Goal: Obtain resource: Obtain resource

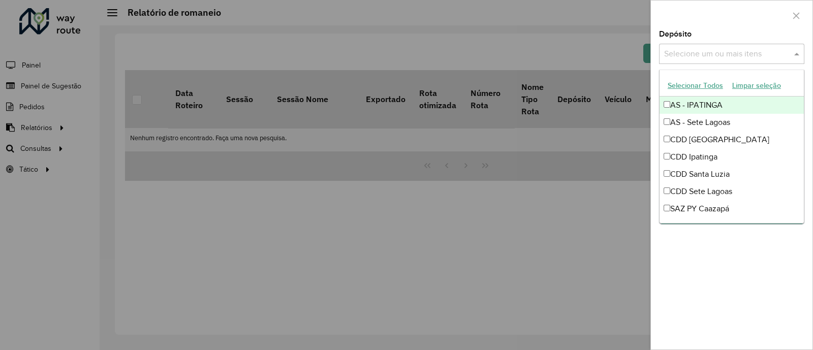
click at [768, 54] on input "text" at bounding box center [727, 54] width 130 height 12
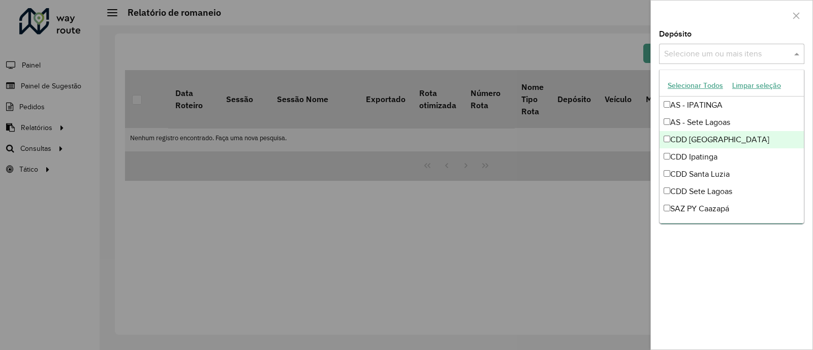
click at [719, 141] on div "CDD [GEOGRAPHIC_DATA]" at bounding box center [732, 139] width 144 height 17
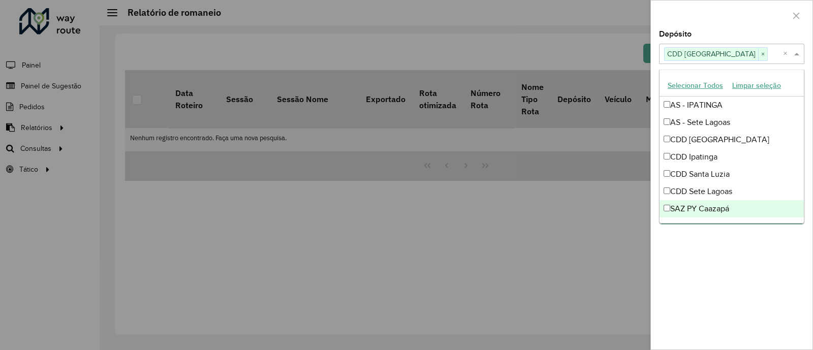
click at [755, 259] on div "**********" at bounding box center [732, 189] width 162 height 319
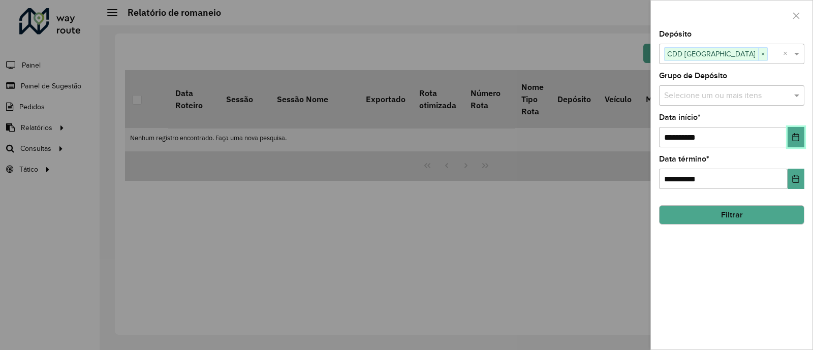
click at [797, 143] on button "Choose Date" at bounding box center [796, 137] width 17 height 20
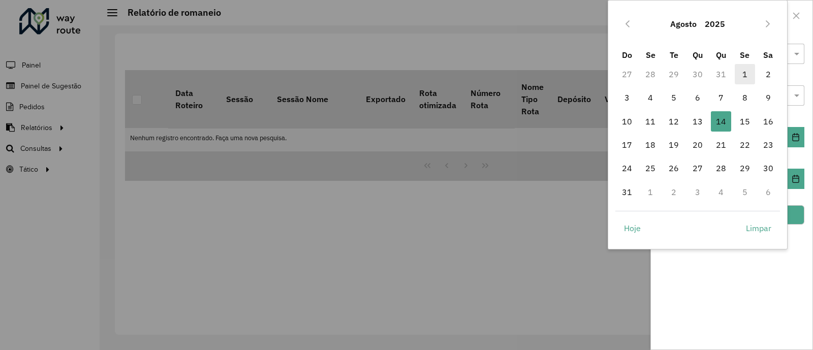
click at [739, 71] on span "1" at bounding box center [745, 74] width 20 height 20
type input "**********"
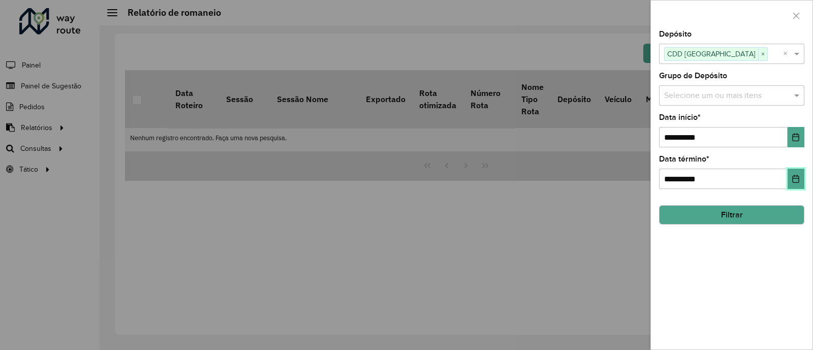
click at [798, 177] on icon "Choose Date" at bounding box center [796, 179] width 8 height 8
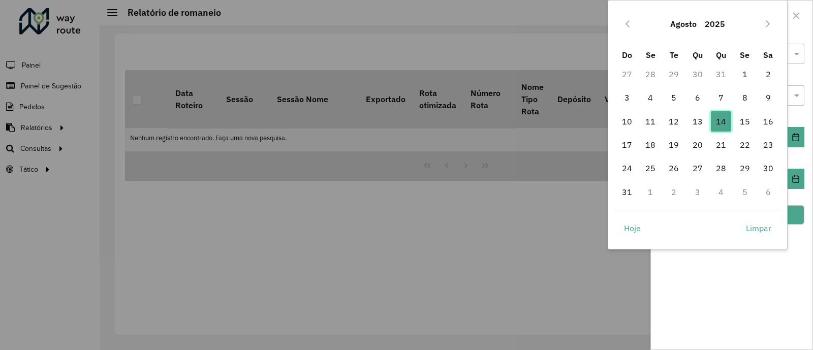
click at [721, 124] on span "14" at bounding box center [721, 121] width 20 height 20
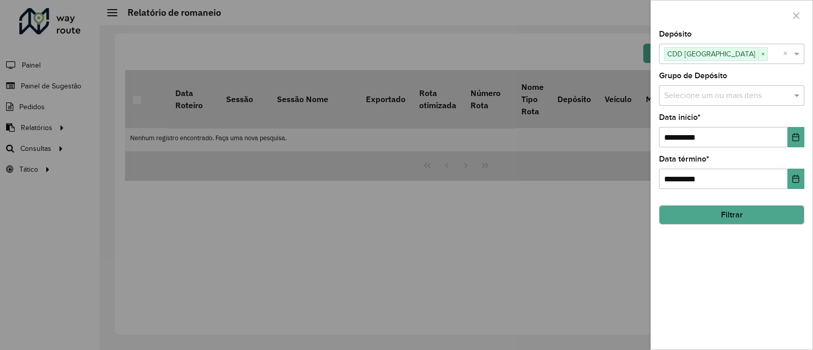
click at [742, 215] on button "Filtrar" at bounding box center [731, 214] width 145 height 19
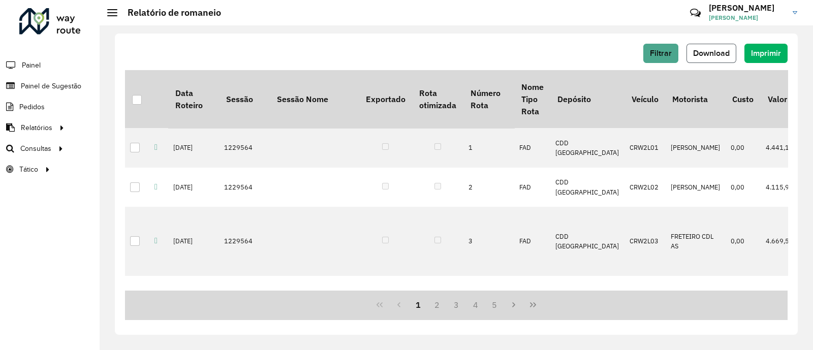
click at [721, 49] on span "Download" at bounding box center [711, 53] width 37 height 9
click at [667, 52] on span "Filtrar" at bounding box center [661, 53] width 22 height 9
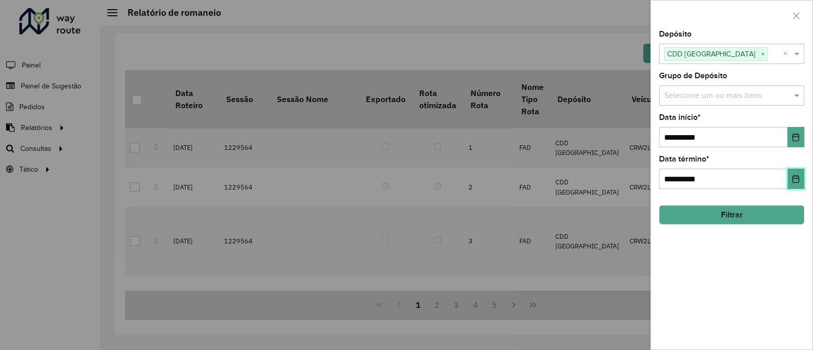
click at [796, 181] on icon "Choose Date" at bounding box center [796, 179] width 8 height 8
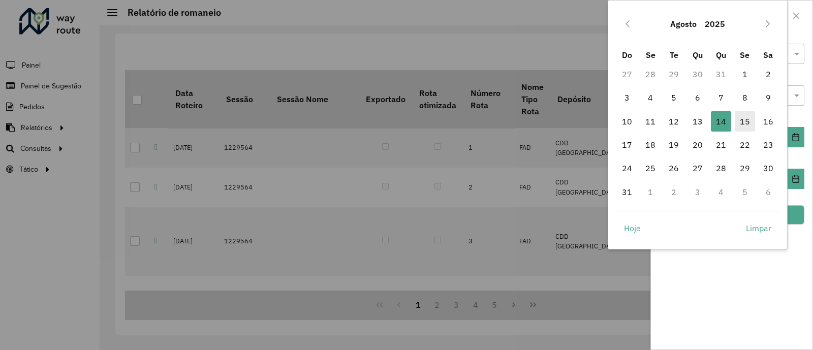
click at [743, 123] on span "15" at bounding box center [745, 121] width 20 height 20
type input "**********"
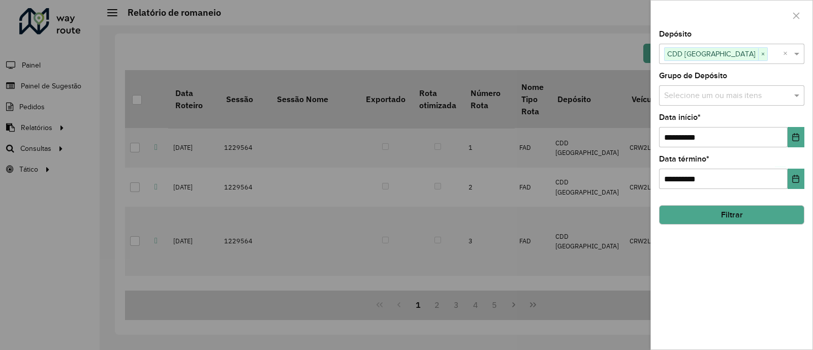
click at [722, 217] on button "Filtrar" at bounding box center [731, 214] width 145 height 19
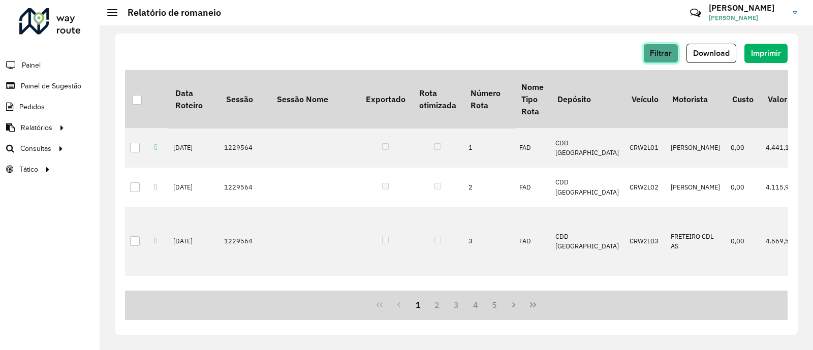
click at [668, 54] on span "Filtrar" at bounding box center [661, 53] width 22 height 9
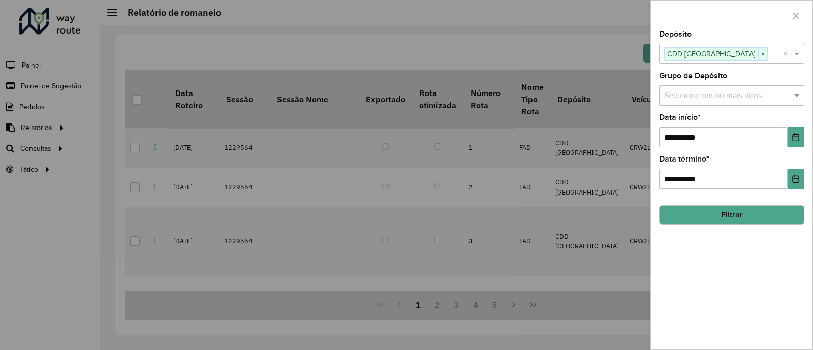
click at [754, 220] on button "Filtrar" at bounding box center [731, 214] width 145 height 19
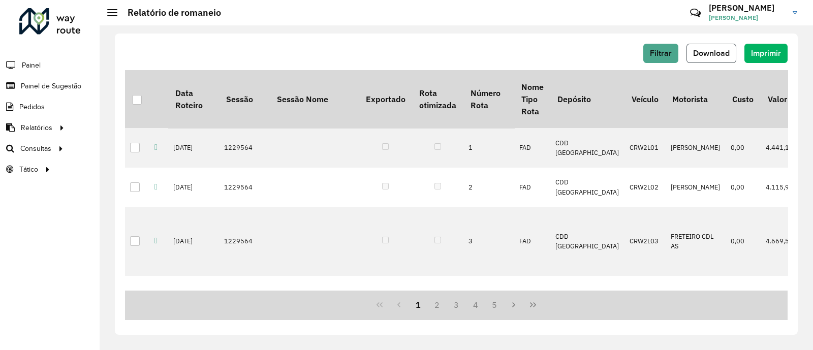
click at [714, 54] on span "Download" at bounding box center [711, 53] width 37 height 9
click at [802, 37] on div "Filtrar Download Imprimir Data Roteiro Sessão Sessão Nome Exportado Rota otimiz…" at bounding box center [456, 187] width 713 height 325
click at [708, 59] on button "Download" at bounding box center [711, 53] width 50 height 19
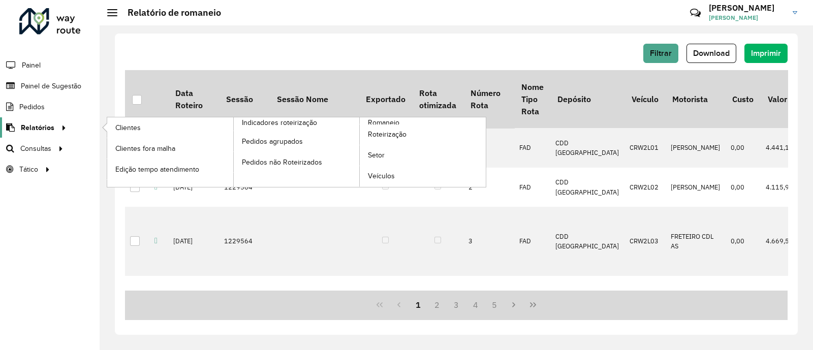
click at [58, 128] on icon at bounding box center [62, 126] width 9 height 15
click at [154, 132] on link "Clientes" at bounding box center [170, 127] width 126 height 20
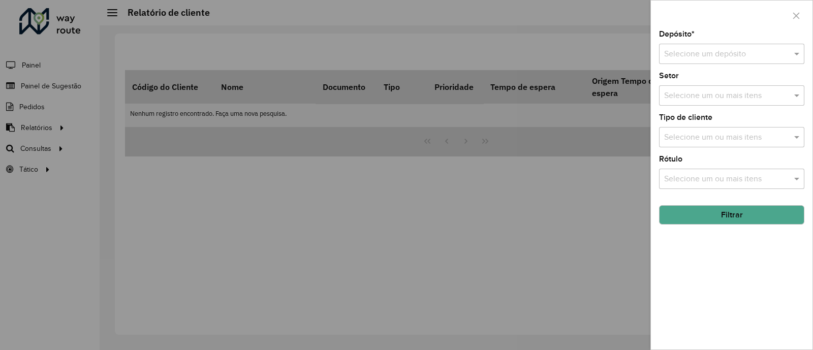
click at [720, 48] on input "text" at bounding box center [721, 54] width 115 height 12
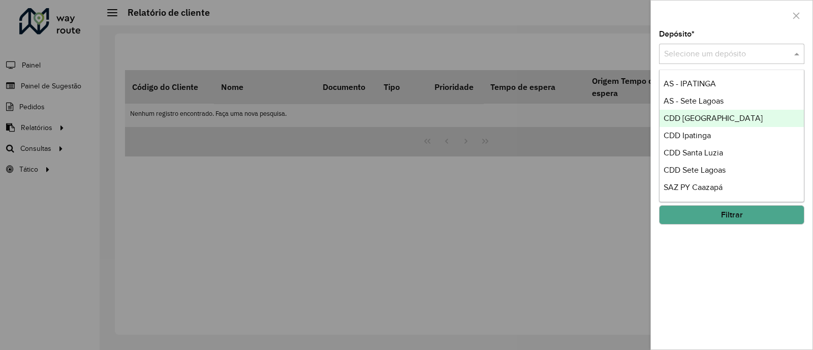
click at [697, 117] on span "CDD [GEOGRAPHIC_DATA]" at bounding box center [713, 118] width 99 height 9
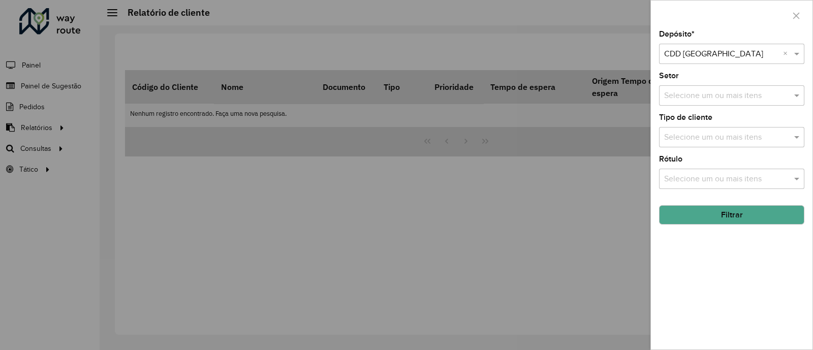
click at [739, 210] on button "Filtrar" at bounding box center [731, 214] width 145 height 19
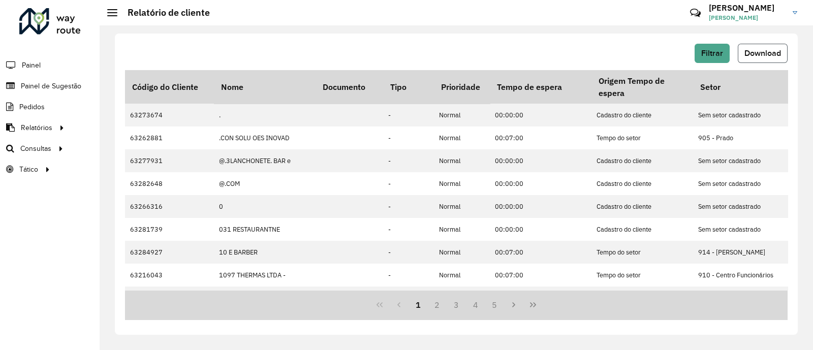
click at [768, 62] on button "Download" at bounding box center [763, 53] width 50 height 19
click at [753, 54] on span "Download" at bounding box center [762, 53] width 37 height 9
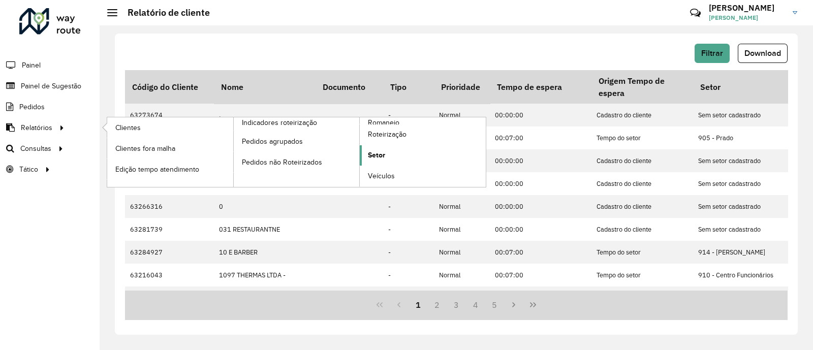
click at [385, 153] on link "Setor" at bounding box center [423, 155] width 126 height 20
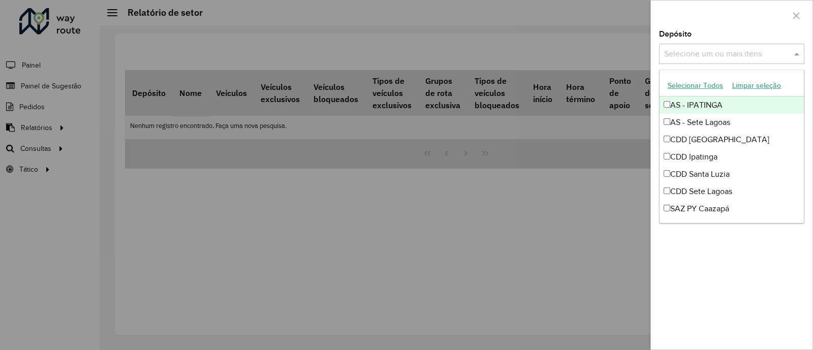
click at [710, 59] on input "text" at bounding box center [727, 54] width 130 height 12
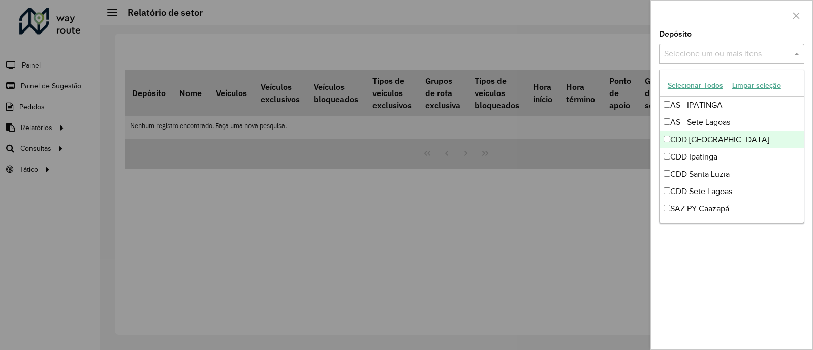
click at [701, 138] on div "CDD [GEOGRAPHIC_DATA]" at bounding box center [732, 139] width 144 height 17
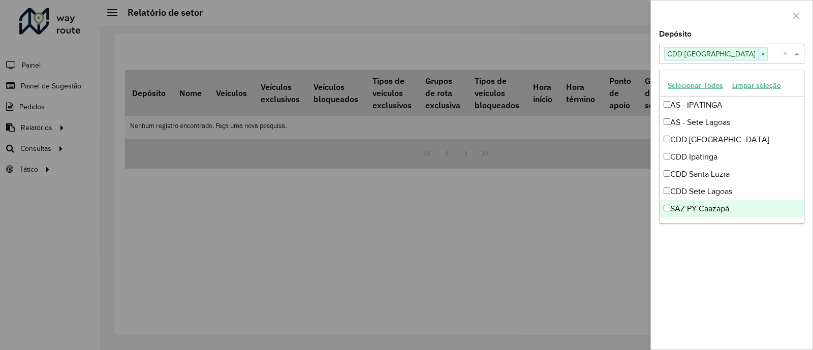
click at [707, 261] on div "Depósito Selecione um ou mais itens CDD [GEOGRAPHIC_DATA] × × Grupo de Depósito…" at bounding box center [732, 189] width 162 height 319
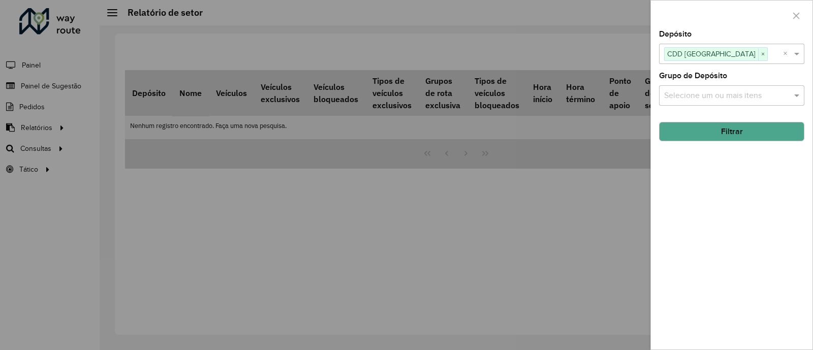
click at [734, 130] on button "Filtrar" at bounding box center [731, 131] width 145 height 19
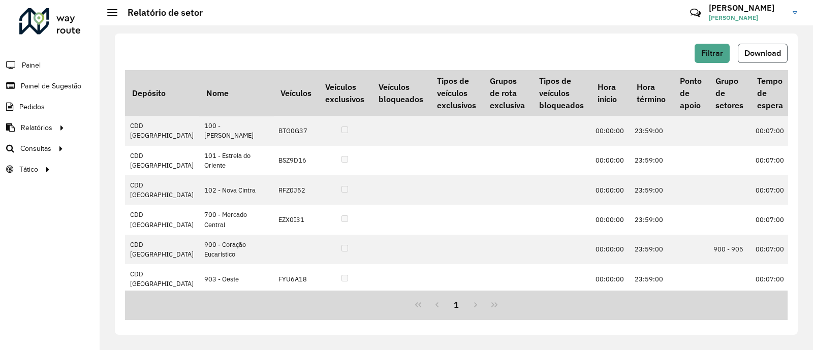
click at [760, 53] on span "Download" at bounding box center [762, 53] width 37 height 9
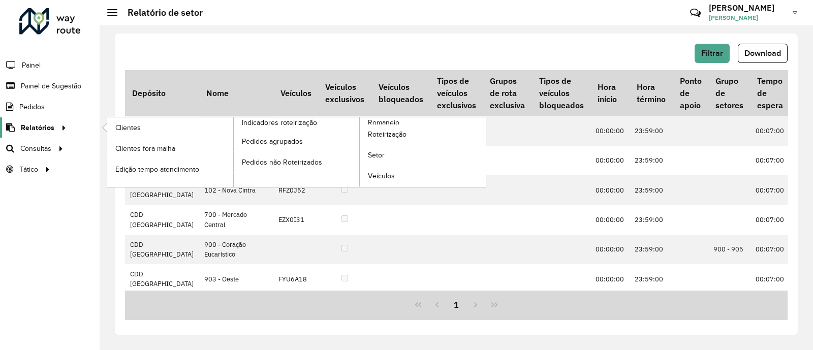
click at [67, 132] on div at bounding box center [61, 127] width 15 height 11
click at [50, 124] on span "Relatórios" at bounding box center [38, 127] width 34 height 11
click at [49, 126] on span "Relatórios" at bounding box center [38, 127] width 34 height 11
click at [392, 121] on span "Romaneio" at bounding box center [384, 122] width 33 height 11
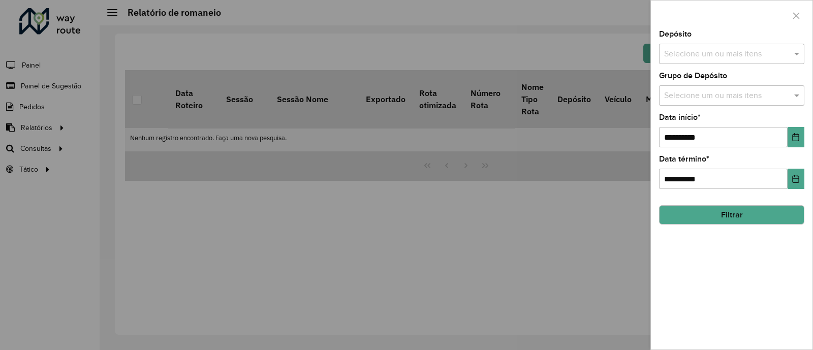
click at [765, 58] on input "text" at bounding box center [727, 54] width 130 height 12
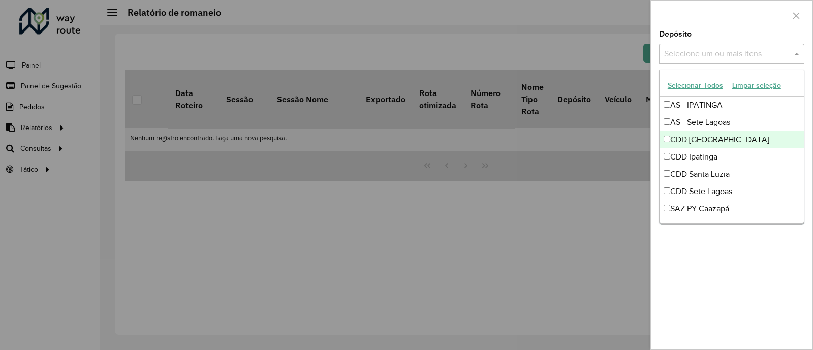
click at [709, 139] on div "CDD [GEOGRAPHIC_DATA]" at bounding box center [732, 139] width 144 height 17
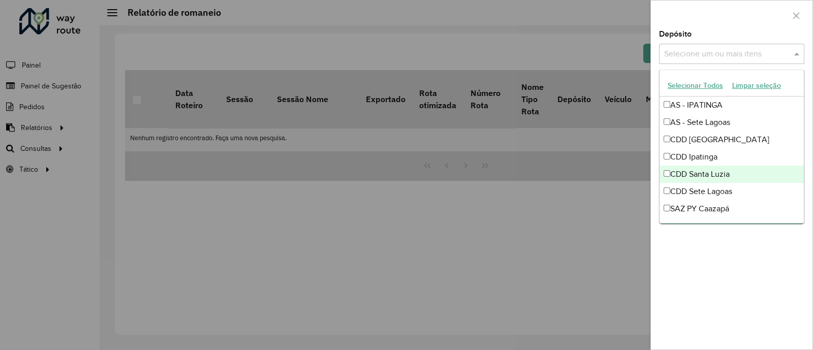
click at [696, 173] on div "CDD Santa Luzia" at bounding box center [732, 174] width 144 height 17
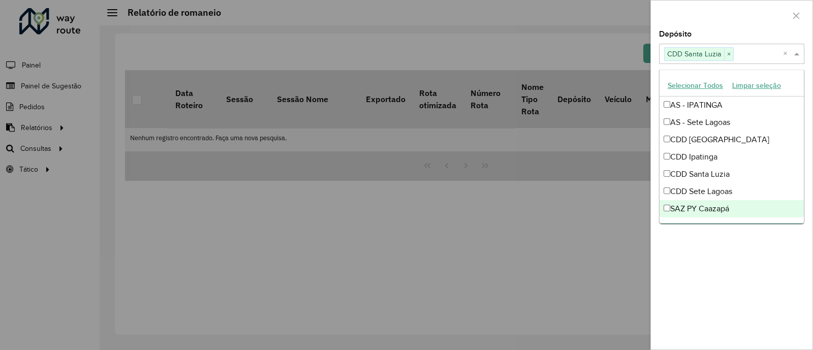
click at [711, 254] on div "**********" at bounding box center [732, 189] width 162 height 319
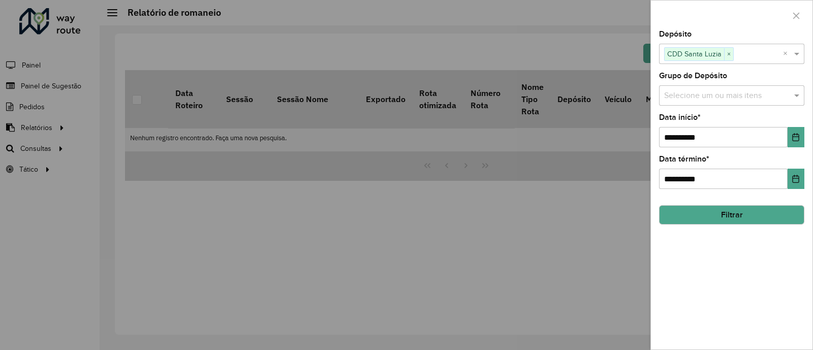
click at [738, 214] on button "Filtrar" at bounding box center [731, 214] width 145 height 19
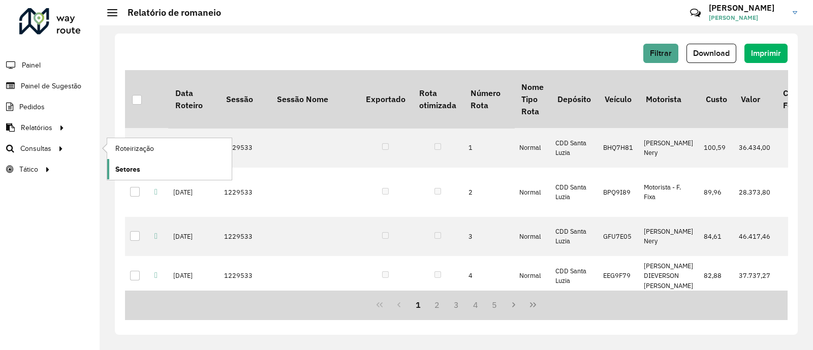
click at [134, 166] on span "Setores" at bounding box center [127, 169] width 25 height 11
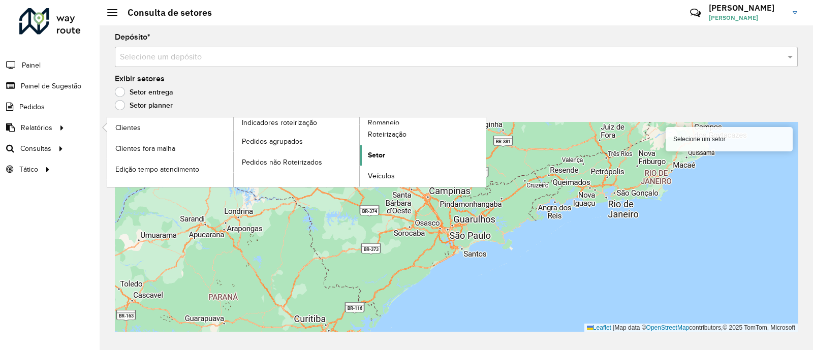
click at [379, 154] on span "Setor" at bounding box center [376, 155] width 17 height 11
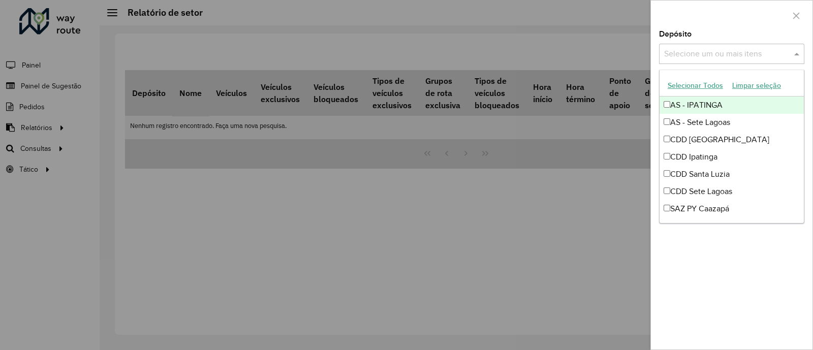
click at [742, 51] on input "text" at bounding box center [727, 54] width 130 height 12
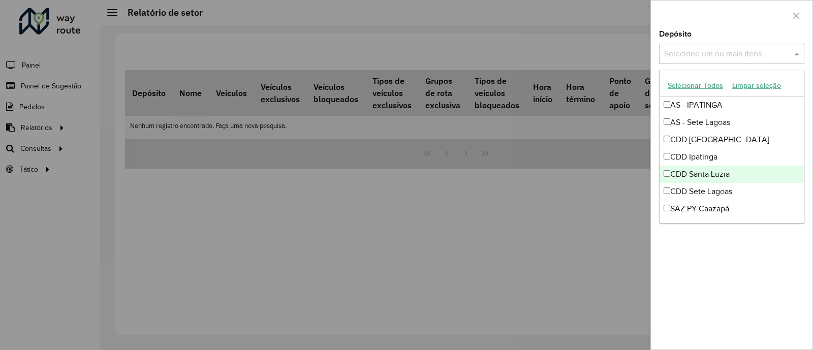
click at [693, 172] on div "CDD Santa Luzia" at bounding box center [732, 174] width 144 height 17
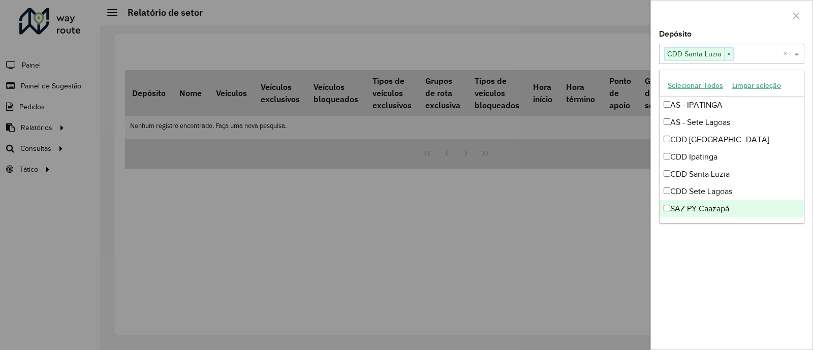
click at [756, 270] on div "Depósito Selecione um ou mais itens CDD Santa Luzia × × Grupo de Depósito Selec…" at bounding box center [732, 189] width 162 height 319
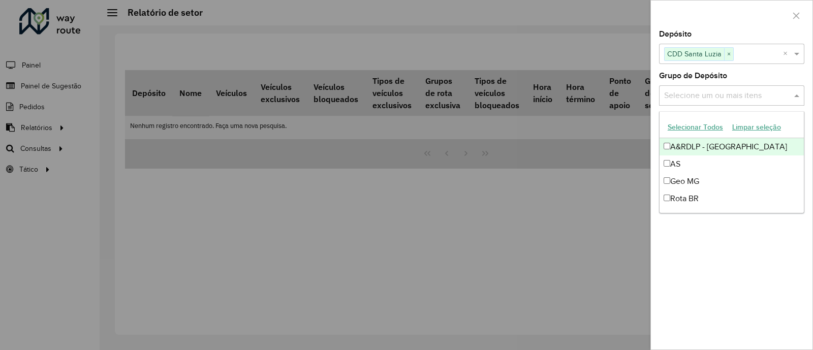
click at [767, 104] on div "Selecione um ou mais itens" at bounding box center [731, 95] width 145 height 20
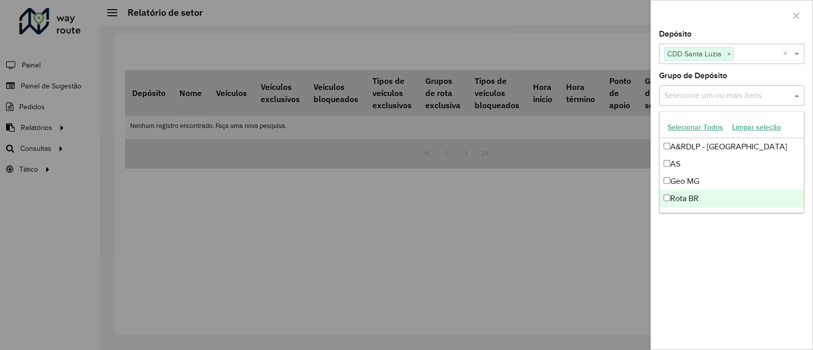
click at [734, 262] on div "Depósito Selecione um ou mais itens CDD Santa Luzia × × Grupo de Depósito Selec…" at bounding box center [732, 189] width 162 height 319
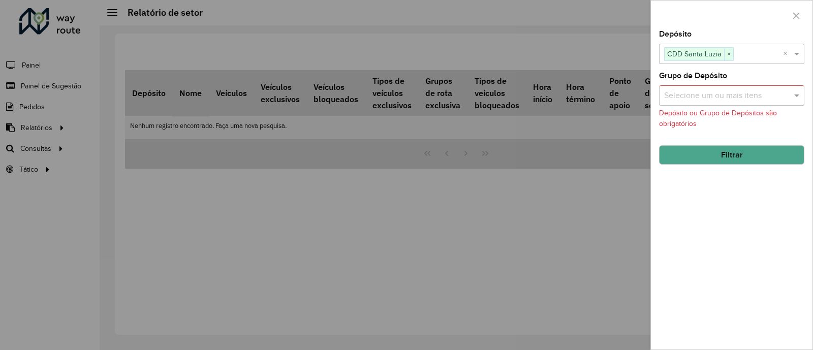
click at [748, 153] on button "Filtrar" at bounding box center [731, 154] width 145 height 19
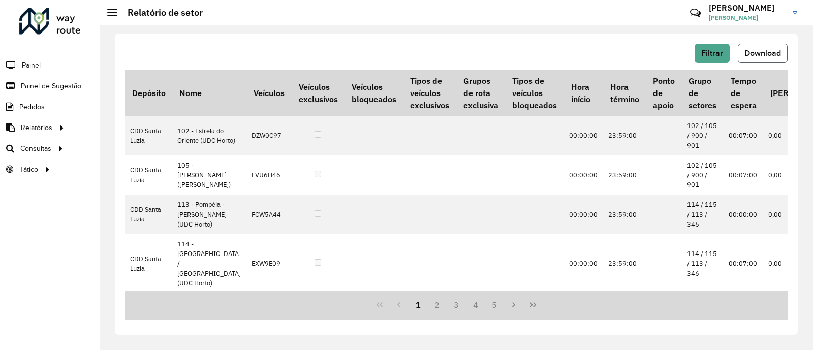
click at [756, 54] on span "Download" at bounding box center [762, 53] width 37 height 9
